Goal: Find specific page/section: Find specific page/section

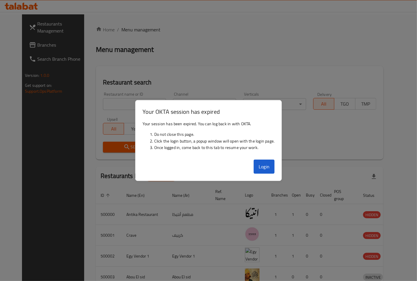
click at [277, 94] on div at bounding box center [208, 140] width 417 height 281
click at [238, 43] on div at bounding box center [208, 140] width 417 height 281
drag, startPoint x: 238, startPoint y: 43, endPoint x: 159, endPoint y: 43, distance: 78.8
click at [236, 43] on div at bounding box center [208, 140] width 417 height 281
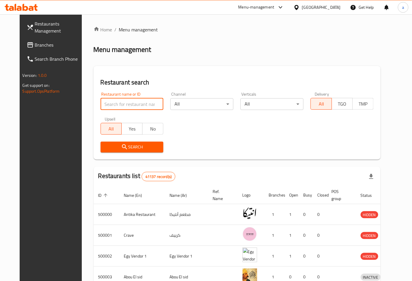
click at [114, 101] on input "search" at bounding box center [131, 104] width 63 height 12
click at [54, 215] on div "Restaurants Management Branches Search Branch Phone Version: 1.0.0 Get support …" at bounding box center [54, 154] width 69 height 281
click at [111, 105] on input "search" at bounding box center [131, 104] width 63 height 12
click at [177, 66] on div "Restaurant search Restaurant name or ID Restaurant name or ID Channel All ​ Ver…" at bounding box center [236, 112] width 287 height 93
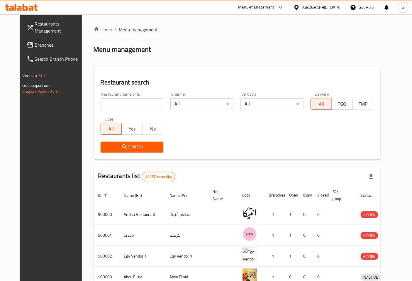
click at [125, 103] on input "search" at bounding box center [131, 104] width 63 height 12
click at [50, 220] on div "Restaurants Management Branches Search Branch Phone Version: 1.0.0 Get support …" at bounding box center [54, 154] width 69 height 281
click at [35, 42] on span "Branches" at bounding box center [59, 44] width 49 height 7
